Goal: Complete application form: Complete application form

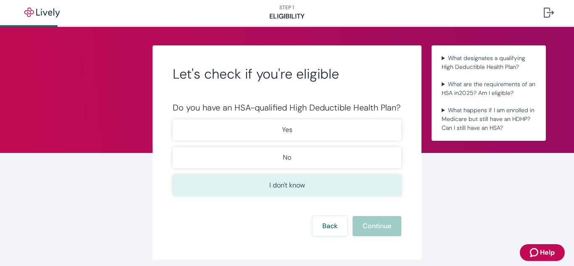
click at [372, 179] on button "I don't know" at bounding box center [287, 185] width 228 height 21
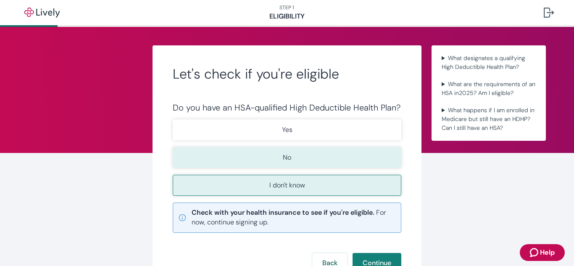
click at [345, 161] on button "No" at bounding box center [287, 157] width 228 height 21
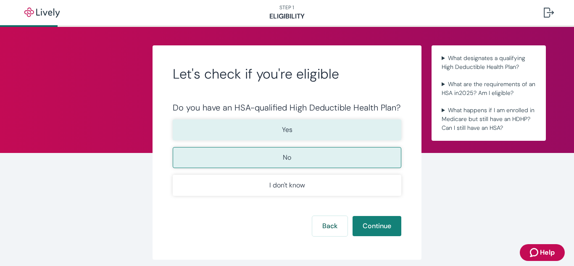
click at [323, 123] on button "Yes" at bounding box center [287, 129] width 228 height 21
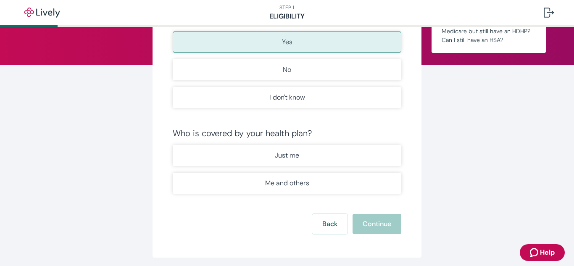
scroll to position [88, 0]
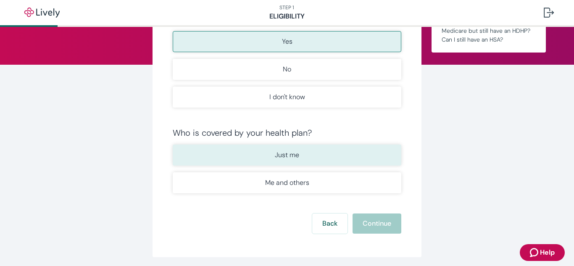
click at [321, 160] on button "Just me" at bounding box center [287, 154] width 228 height 21
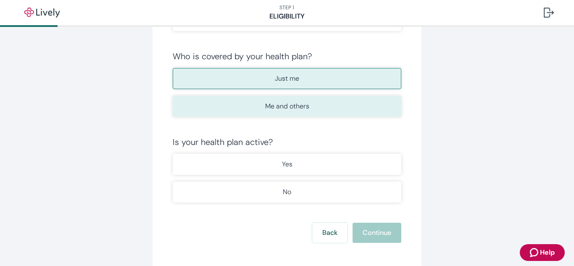
scroll to position [165, 0]
click at [320, 172] on button "Yes" at bounding box center [287, 163] width 228 height 21
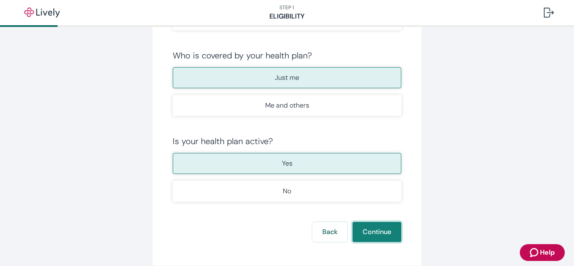
click at [362, 232] on button "Continue" at bounding box center [376, 232] width 49 height 20
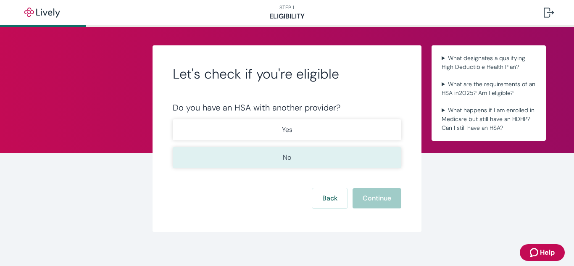
click at [350, 165] on button "No" at bounding box center [287, 157] width 228 height 21
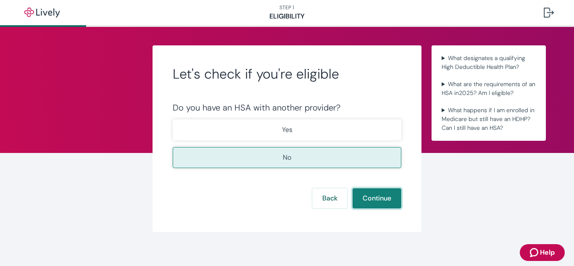
click at [365, 195] on button "Continue" at bounding box center [376, 198] width 49 height 20
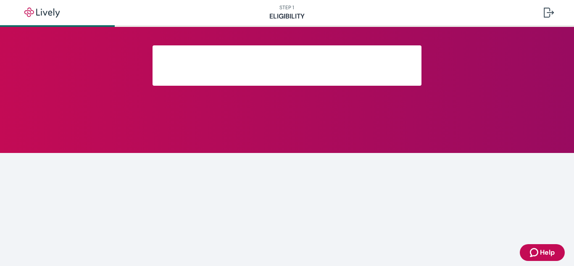
scroll to position [183, 0]
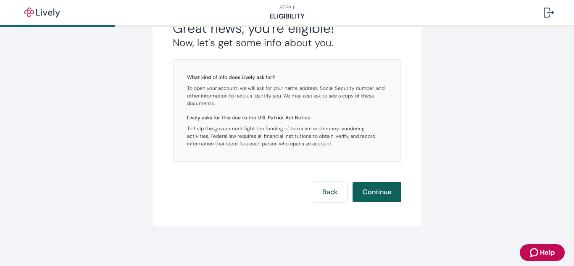
click at [366, 199] on button "Continue" at bounding box center [376, 192] width 49 height 20
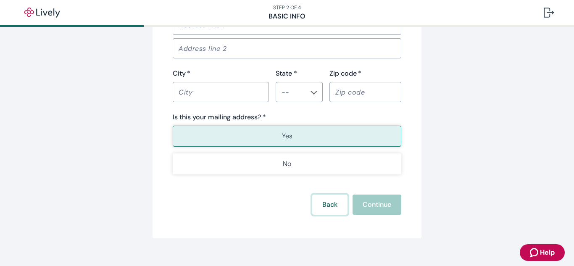
click at [316, 201] on button "Back" at bounding box center [329, 204] width 35 height 20
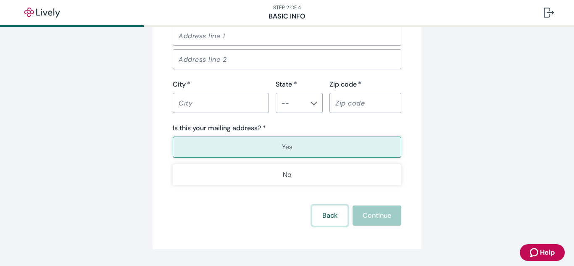
scroll to position [602, 0]
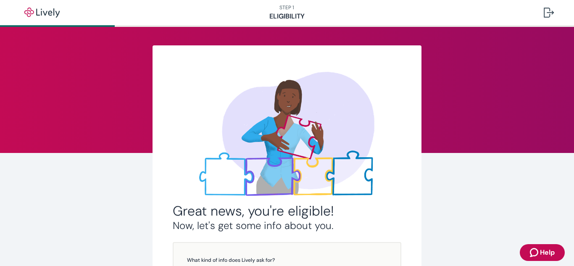
scroll to position [183, 0]
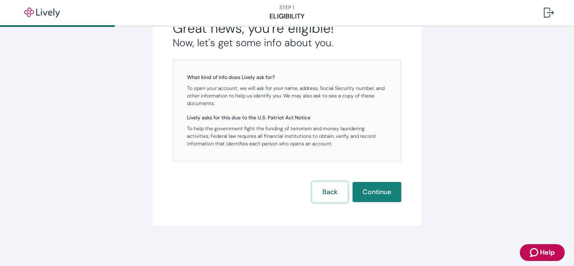
click at [323, 198] on button "Back" at bounding box center [329, 192] width 35 height 20
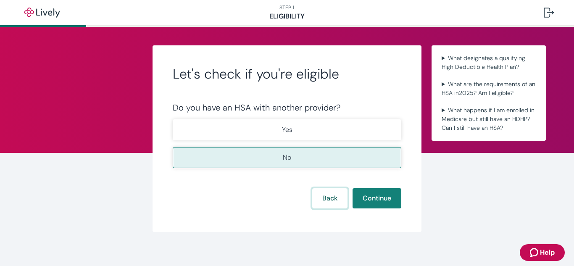
click at [324, 199] on button "Back" at bounding box center [329, 198] width 35 height 20
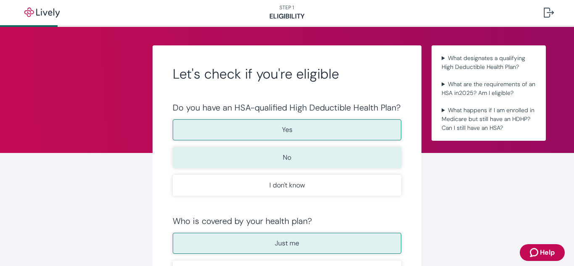
click at [296, 163] on button "No" at bounding box center [287, 157] width 228 height 21
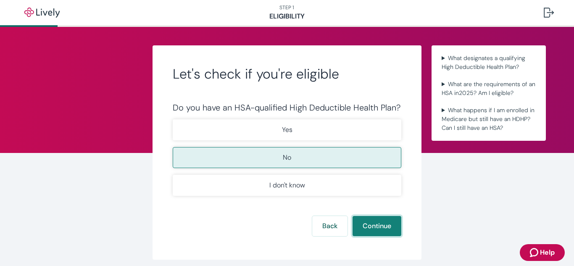
click at [391, 223] on button "Continue" at bounding box center [376, 226] width 49 height 20
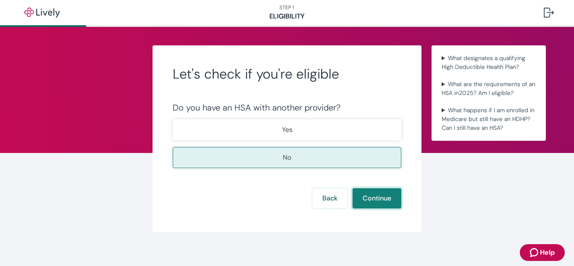
click at [378, 204] on button "Continue" at bounding box center [376, 198] width 49 height 20
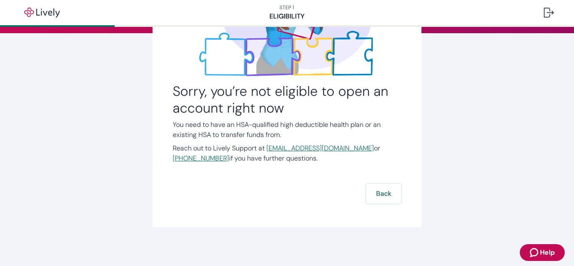
scroll to position [120, 0]
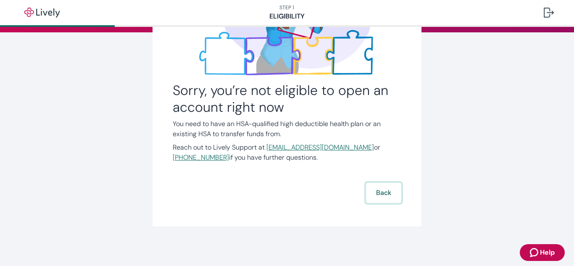
click at [384, 198] on button "Back" at bounding box center [383, 193] width 35 height 20
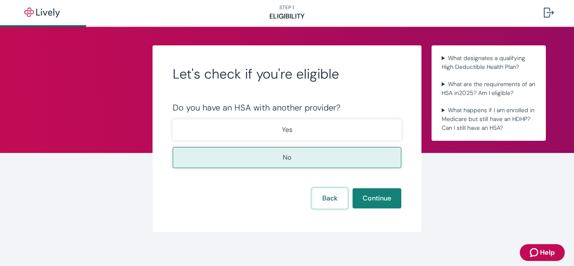
click at [331, 202] on button "Back" at bounding box center [329, 198] width 35 height 20
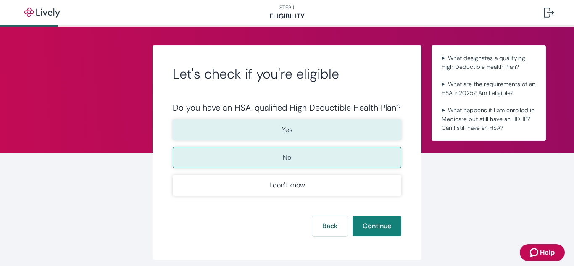
click at [295, 125] on button "Yes" at bounding box center [287, 129] width 228 height 21
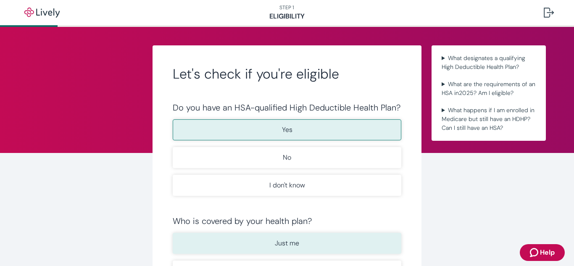
click at [356, 239] on button "Just me" at bounding box center [287, 243] width 228 height 21
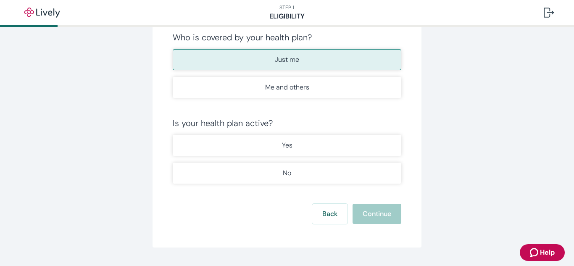
scroll to position [196, 0]
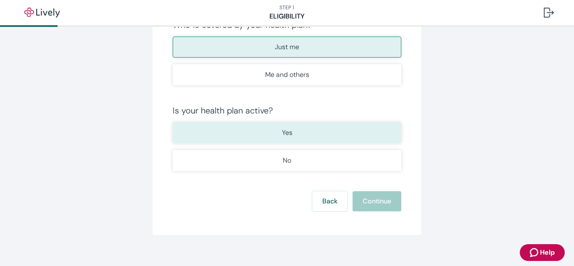
click at [312, 133] on button "Yes" at bounding box center [287, 132] width 228 height 21
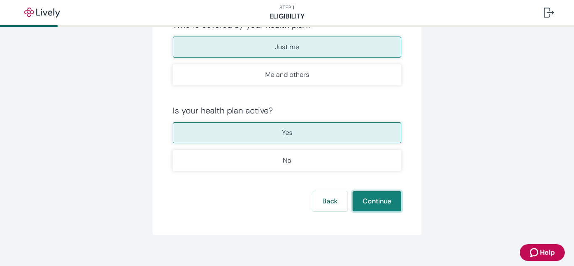
click at [365, 194] on button "Continue" at bounding box center [376, 201] width 49 height 20
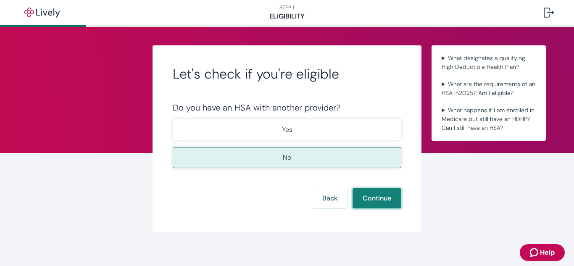
click at [365, 195] on button "Continue" at bounding box center [376, 198] width 49 height 20
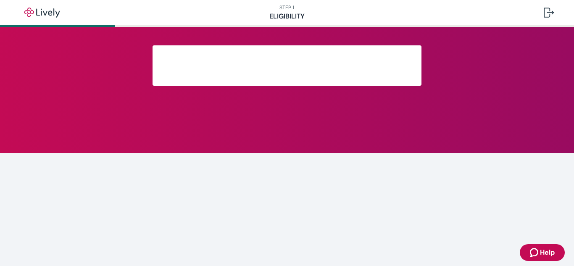
scroll to position [183, 0]
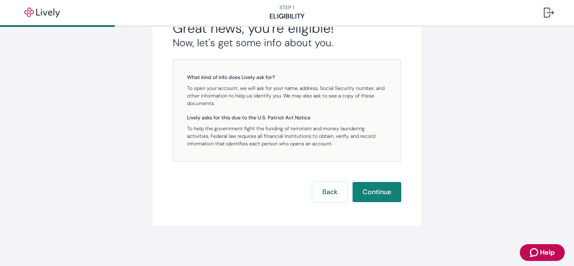
click at [365, 195] on button "Continue" at bounding box center [376, 192] width 49 height 20
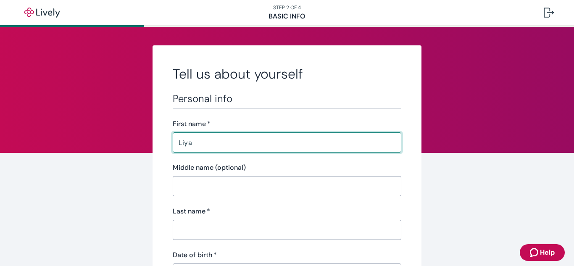
type input "Liya"
click at [281, 225] on input "Last name   *" at bounding box center [287, 229] width 228 height 17
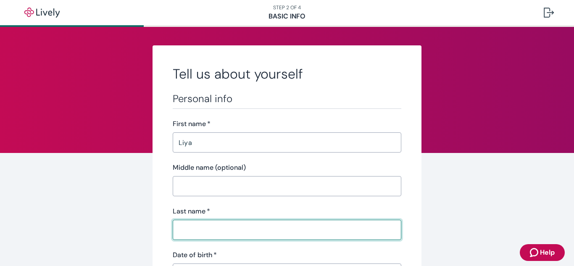
type input "t"
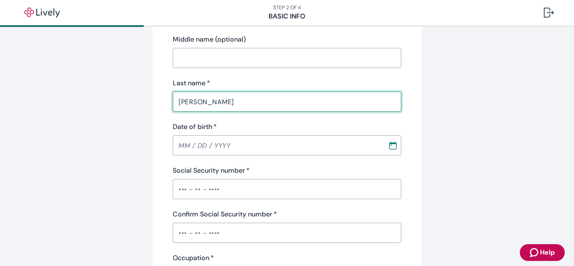
scroll to position [131, 0]
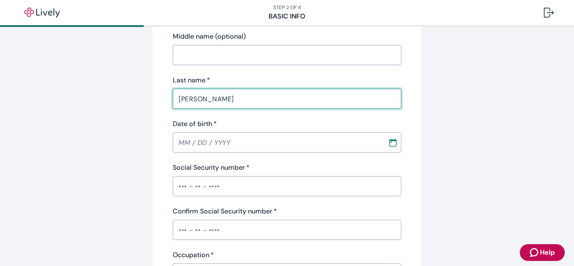
type input "[PERSON_NAME]"
click at [180, 143] on input "Date of birth   *" at bounding box center [277, 142] width 209 height 17
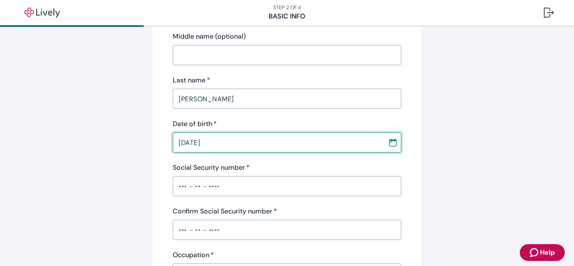
type input "[DATE]"
click at [185, 186] on input "Social Security number   *" at bounding box center [287, 186] width 228 height 17
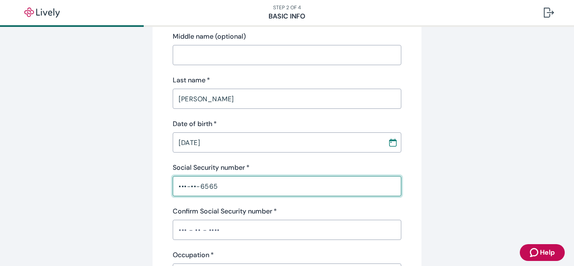
type input "•••-••-6565"
click at [187, 225] on input "Confirm Social Security number   *" at bounding box center [287, 229] width 228 height 17
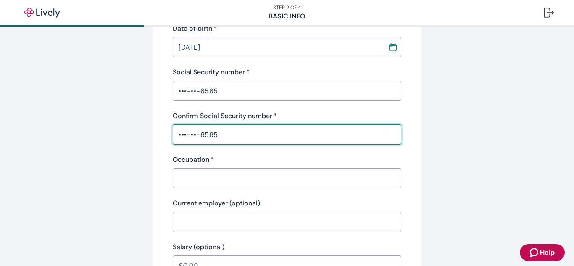
scroll to position [227, 0]
type input "•••-••-6565"
click at [185, 186] on div "​" at bounding box center [287, 178] width 228 height 20
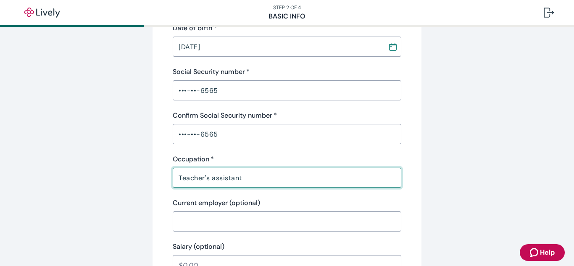
click at [238, 209] on div "Current employer (optional) ​" at bounding box center [287, 215] width 228 height 34
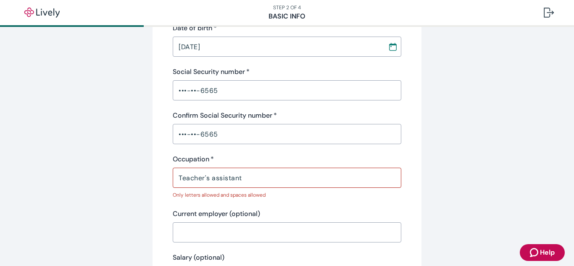
click at [233, 224] on input "Current employer (optional)" at bounding box center [287, 232] width 228 height 17
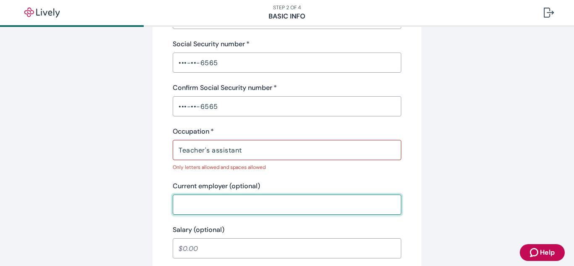
scroll to position [255, 0]
click at [210, 150] on input "Teacher's assistant" at bounding box center [287, 149] width 228 height 17
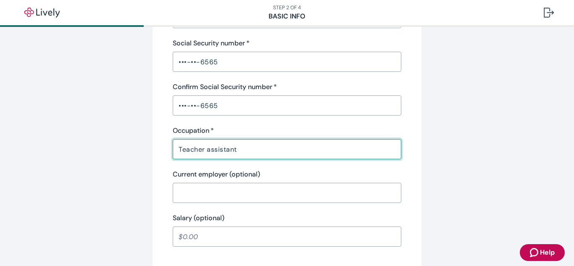
type input "Teacher assistant"
click at [209, 186] on input "Current employer (optional)" at bounding box center [287, 192] width 228 height 17
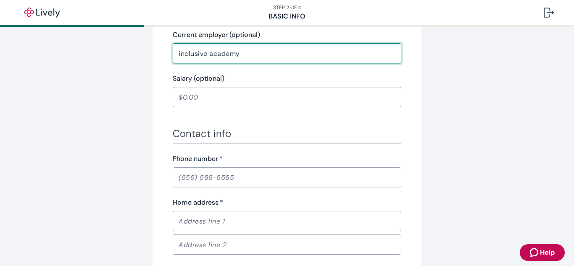
scroll to position [397, 0]
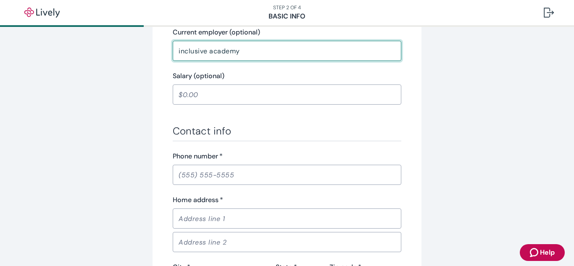
type input "inclusive academy"
click at [238, 179] on input "Phone number   *" at bounding box center [287, 174] width 228 height 17
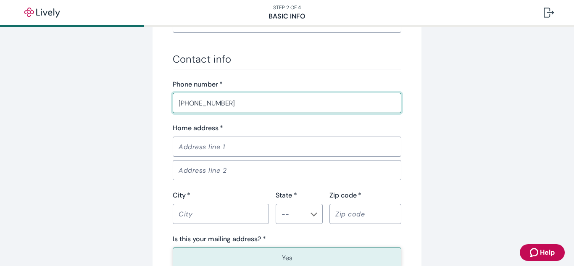
scroll to position [472, 0]
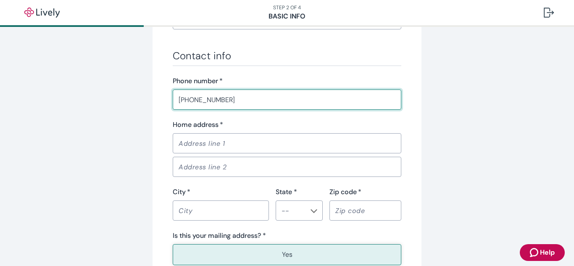
type input "[PHONE_NUMBER]"
click at [261, 139] on input "Home address   *" at bounding box center [287, 143] width 228 height 17
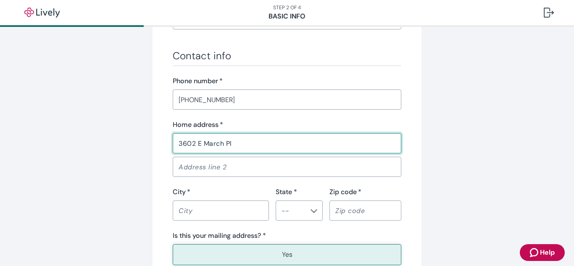
type input "3602 E March Pl"
click at [197, 209] on input "City   *" at bounding box center [221, 210] width 96 height 17
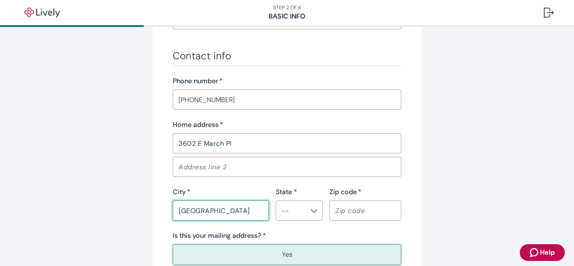
click at [304, 203] on div "​" at bounding box center [298, 210] width 47 height 20
type input "[GEOGRAPHIC_DATA]"
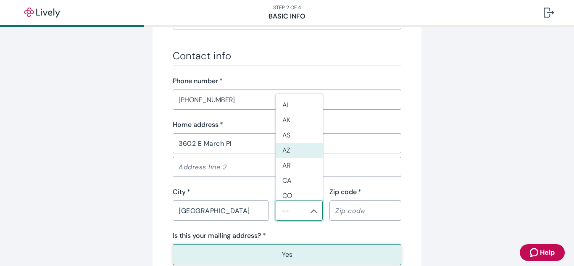
click at [278, 146] on li "AZ" at bounding box center [298, 150] width 47 height 15
type input "AZ"
click at [334, 210] on input "Zip code   *" at bounding box center [365, 210] width 72 height 17
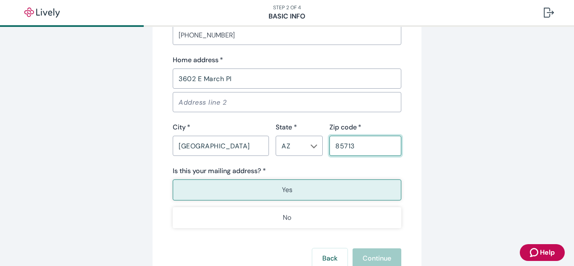
scroll to position [540, 0]
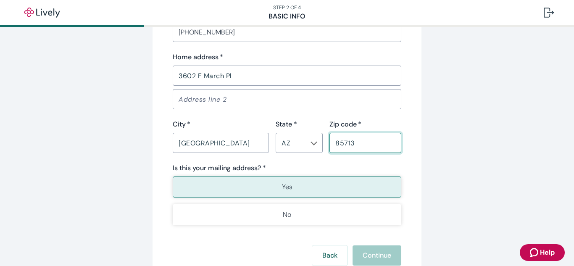
type input "85713"
click at [319, 189] on button "Yes" at bounding box center [287, 186] width 228 height 21
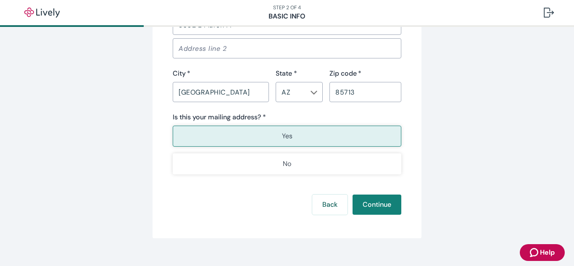
scroll to position [592, 0]
click at [361, 201] on button "Continue" at bounding box center [376, 203] width 49 height 20
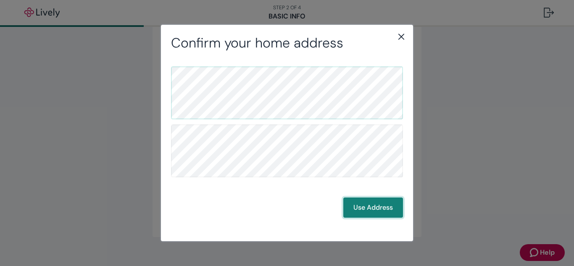
click at [385, 204] on button "Use Address" at bounding box center [373, 207] width 60 height 20
click at [367, 212] on button "Use Address" at bounding box center [373, 207] width 60 height 20
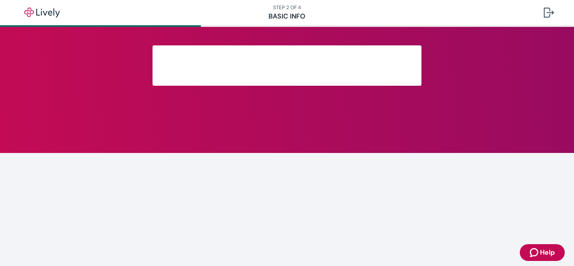
scroll to position [210, 0]
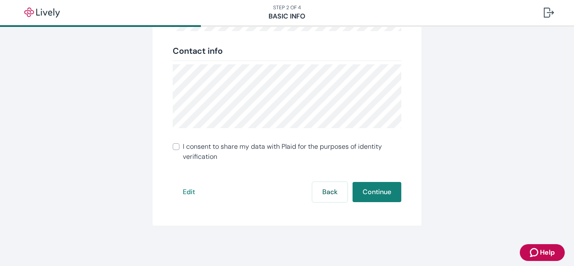
click at [176, 147] on input "I consent to share my data with Plaid for the purposes of identity verification" at bounding box center [176, 146] width 7 height 7
checkbox input "true"
click at [371, 189] on button "Continue" at bounding box center [376, 192] width 49 height 20
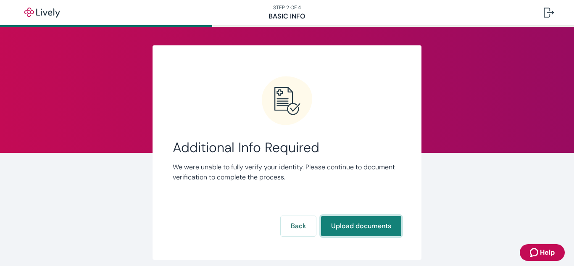
click at [354, 222] on button "Upload documents" at bounding box center [361, 226] width 80 height 20
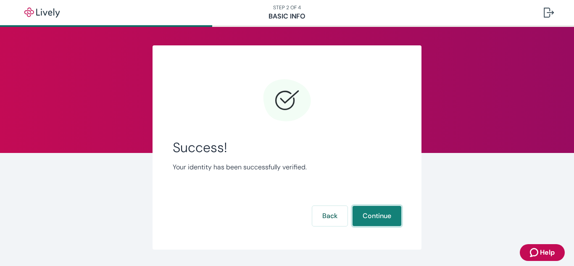
click at [362, 222] on button "Continue" at bounding box center [376, 216] width 49 height 20
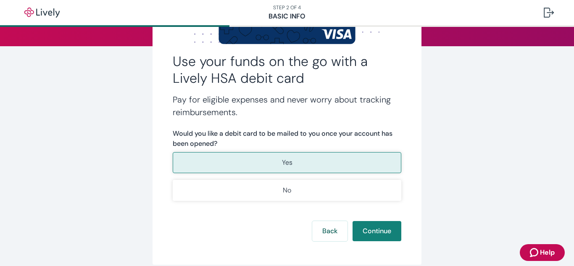
scroll to position [111, 0]
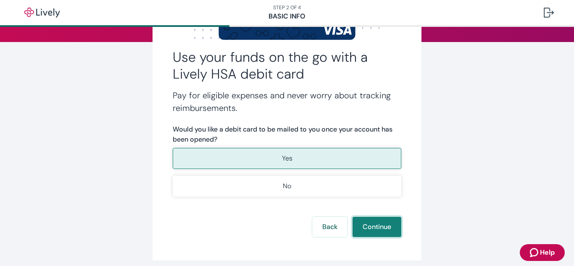
click at [374, 230] on button "Continue" at bounding box center [376, 227] width 49 height 20
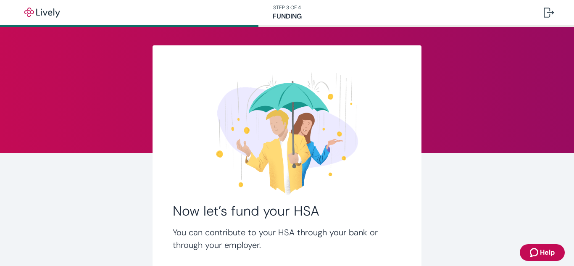
scroll to position [89, 0]
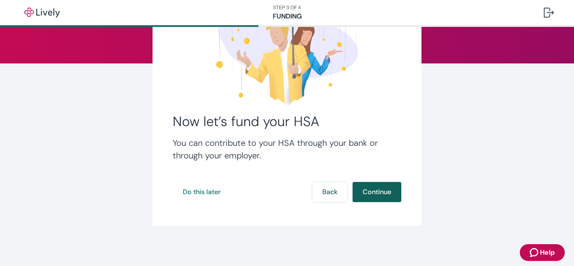
click at [388, 184] on button "Continue" at bounding box center [376, 192] width 49 height 20
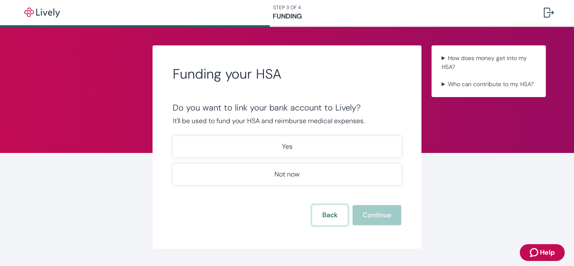
click at [320, 217] on button "Back" at bounding box center [329, 215] width 35 height 20
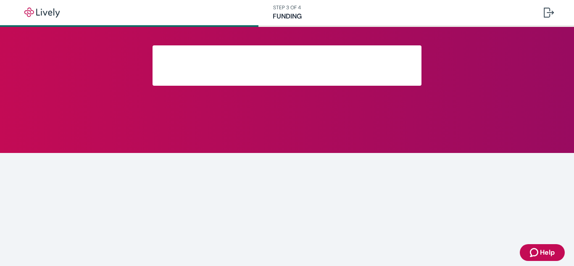
scroll to position [89, 0]
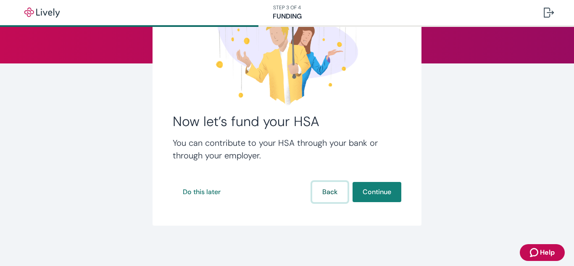
click at [334, 188] on button "Back" at bounding box center [329, 192] width 35 height 20
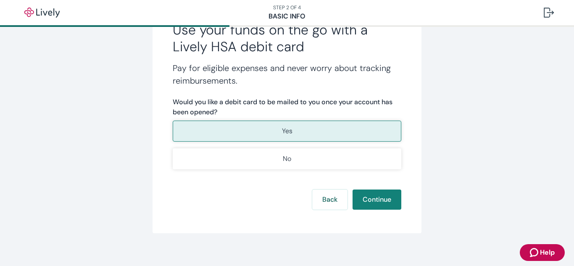
scroll to position [146, 0]
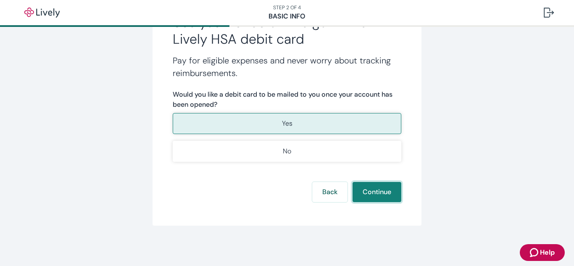
click at [378, 198] on button "Continue" at bounding box center [376, 192] width 49 height 20
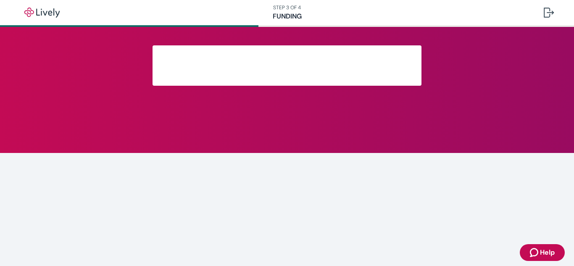
scroll to position [89, 0]
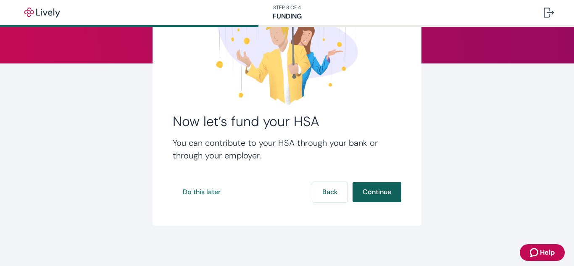
click at [375, 198] on button "Continue" at bounding box center [376, 192] width 49 height 20
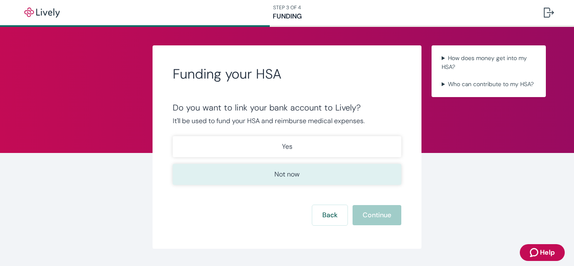
click at [316, 170] on button "Not now" at bounding box center [287, 174] width 228 height 21
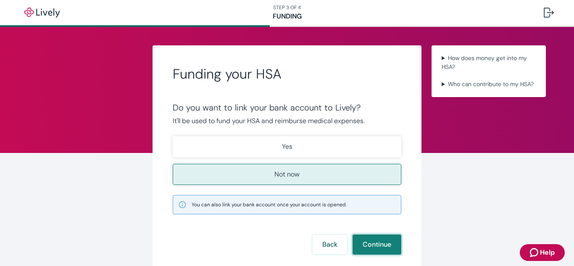
click at [363, 238] on button "Continue" at bounding box center [376, 244] width 49 height 20
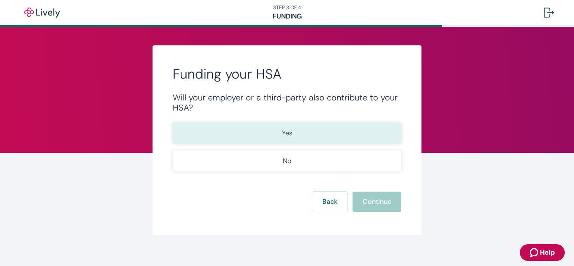
click at [269, 137] on button "Yes" at bounding box center [287, 133] width 228 height 21
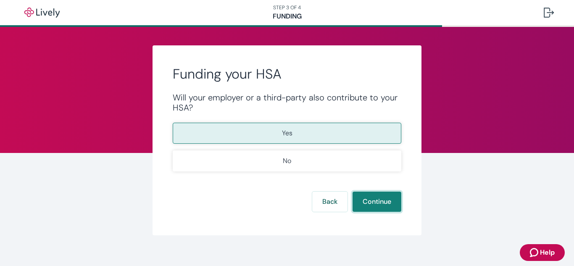
click at [398, 196] on button "Continue" at bounding box center [376, 201] width 49 height 20
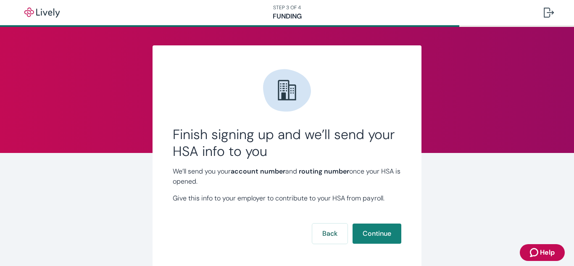
scroll to position [42, 0]
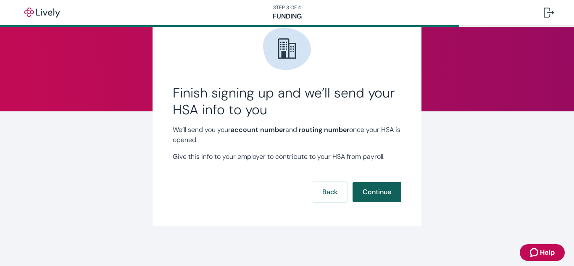
click at [385, 191] on button "Continue" at bounding box center [376, 192] width 49 height 20
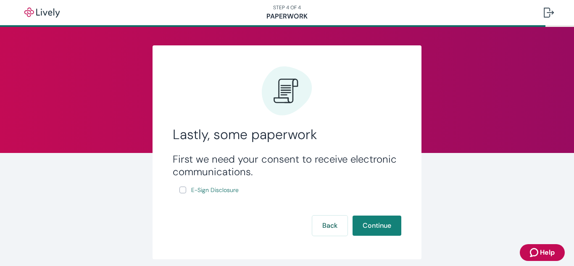
scroll to position [9, 0]
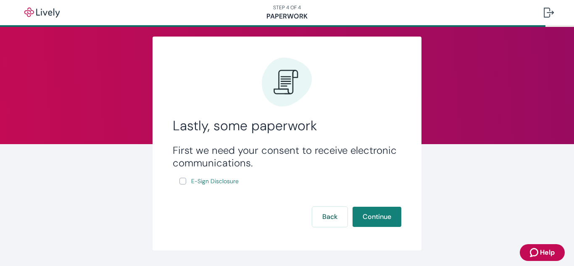
click at [183, 183] on input "E-Sign Disclosure" at bounding box center [182, 181] width 7 height 7
checkbox input "true"
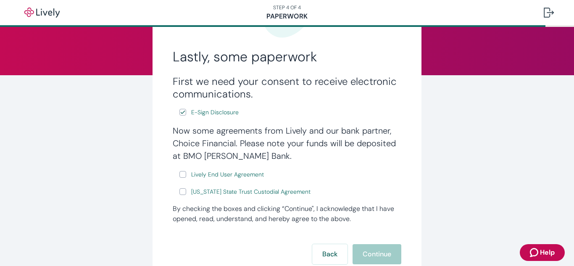
scroll to position [79, 0]
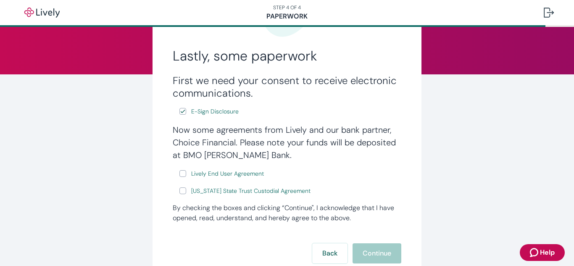
click at [186, 173] on label "Lively End User Agreement" at bounding box center [222, 173] width 86 height 10
click at [186, 173] on input "Lively End User Agreement" at bounding box center [182, 173] width 7 height 7
checkbox input "true"
click at [183, 189] on input "[US_STATE] State Trust Custodial Agreement" at bounding box center [182, 190] width 7 height 7
checkbox input "true"
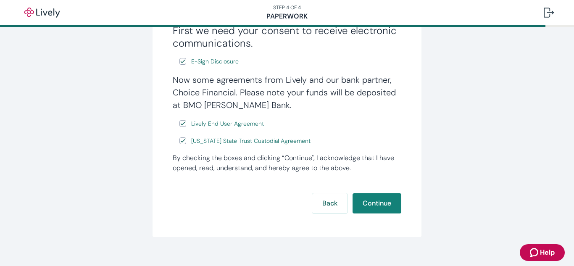
scroll to position [140, 0]
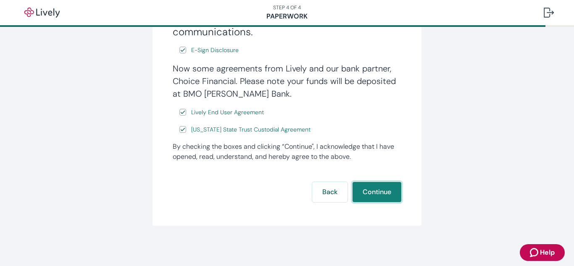
click at [370, 192] on button "Continue" at bounding box center [376, 192] width 49 height 20
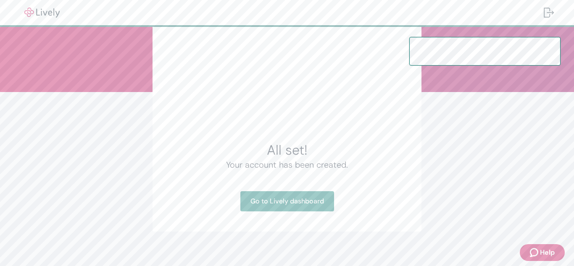
scroll to position [67, 0]
